Goal: Task Accomplishment & Management: Manage account settings

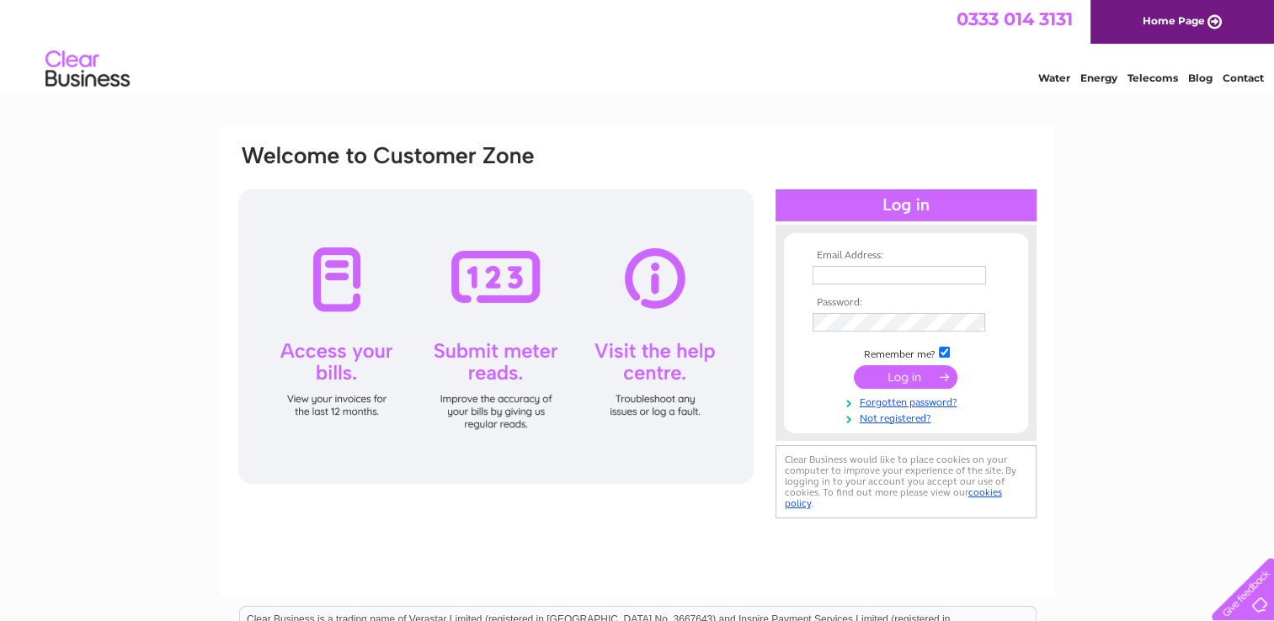
type input "joyce@staceyoil.com"
click at [896, 376] on input "submit" at bounding box center [906, 378] width 104 height 24
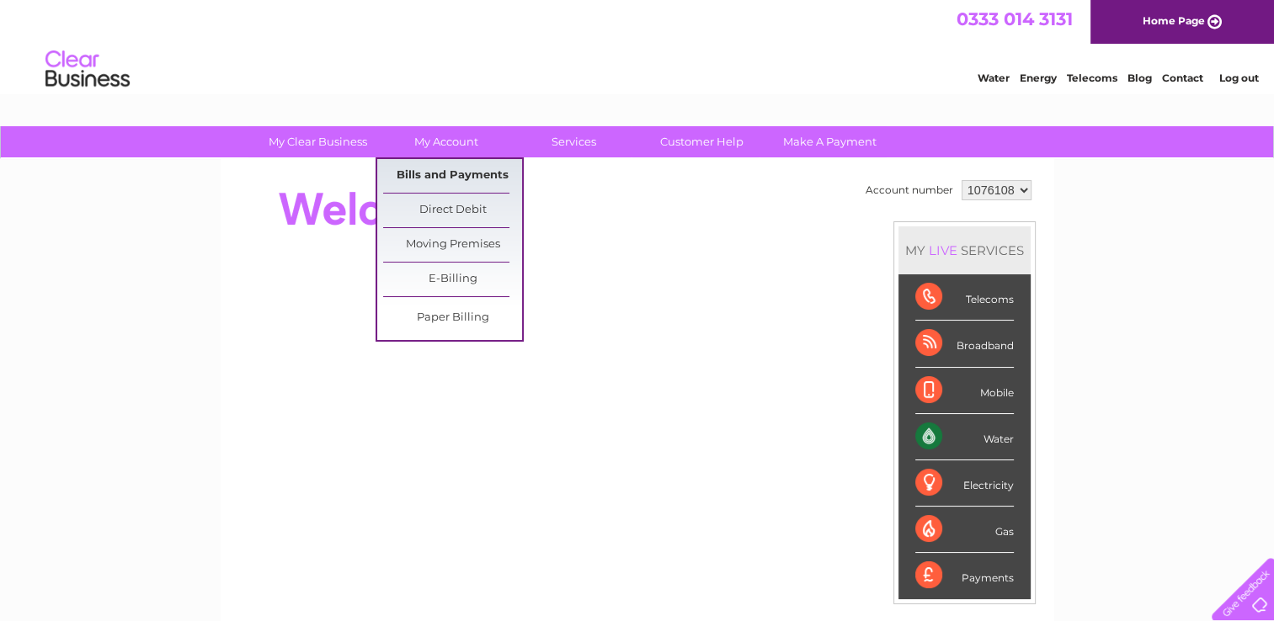
click at [424, 175] on link "Bills and Payments" at bounding box center [452, 176] width 139 height 34
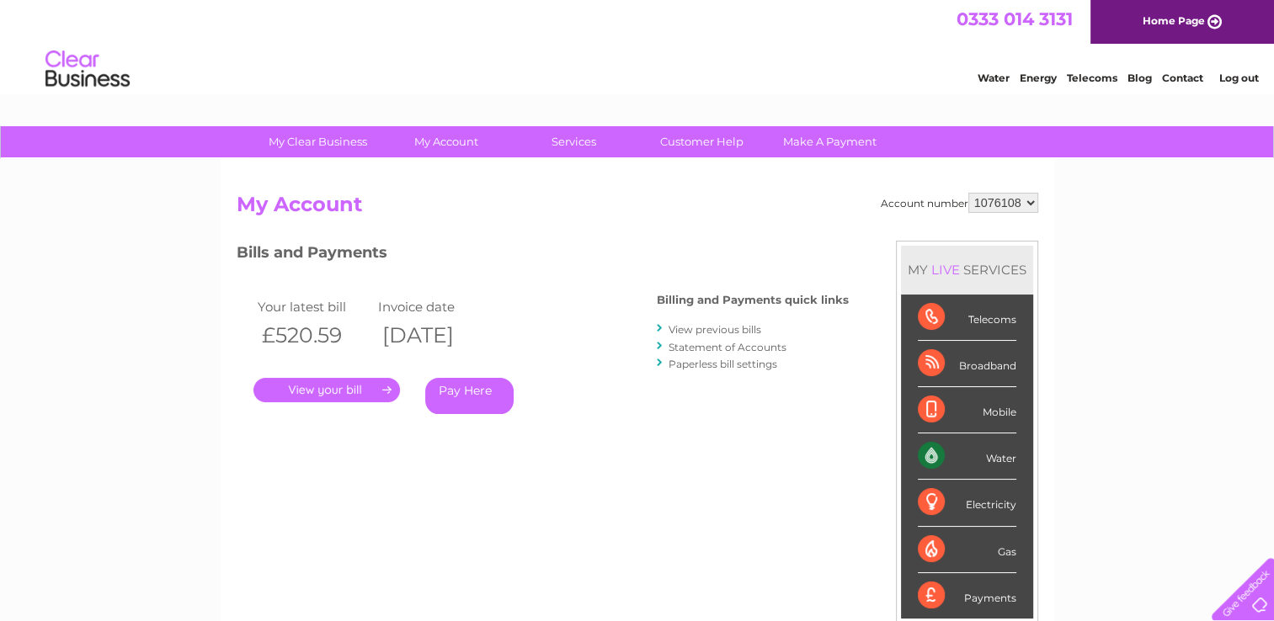
click at [371, 383] on link "." at bounding box center [326, 390] width 147 height 24
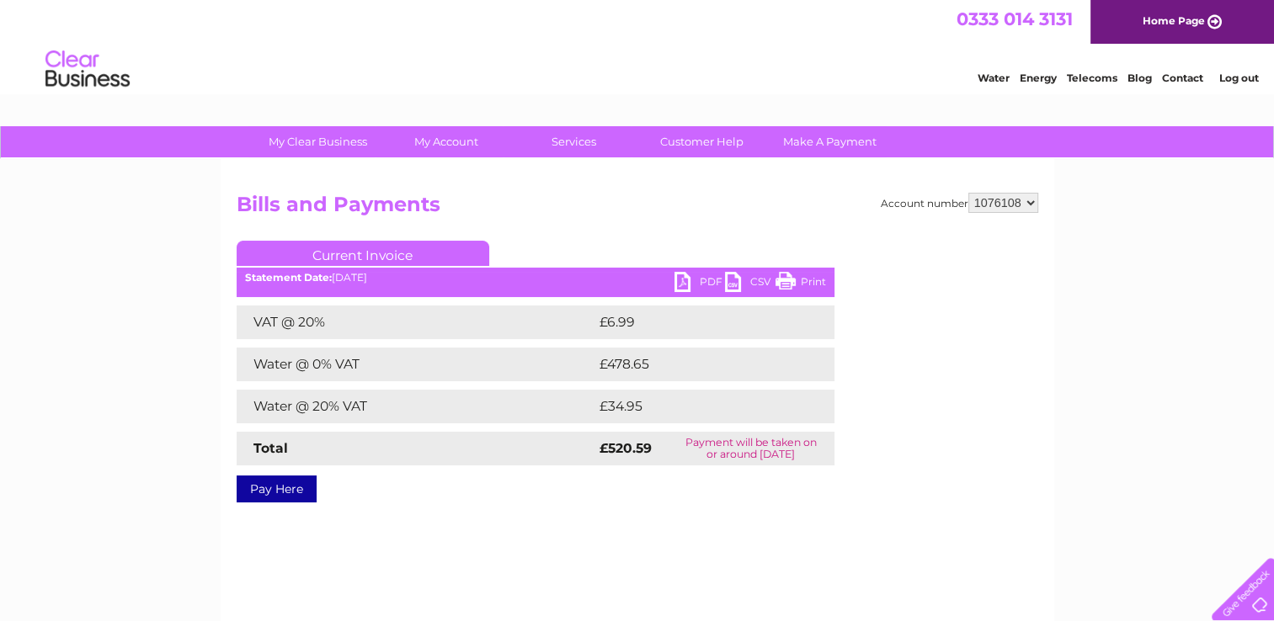
click at [683, 281] on link "PDF" at bounding box center [700, 284] width 51 height 24
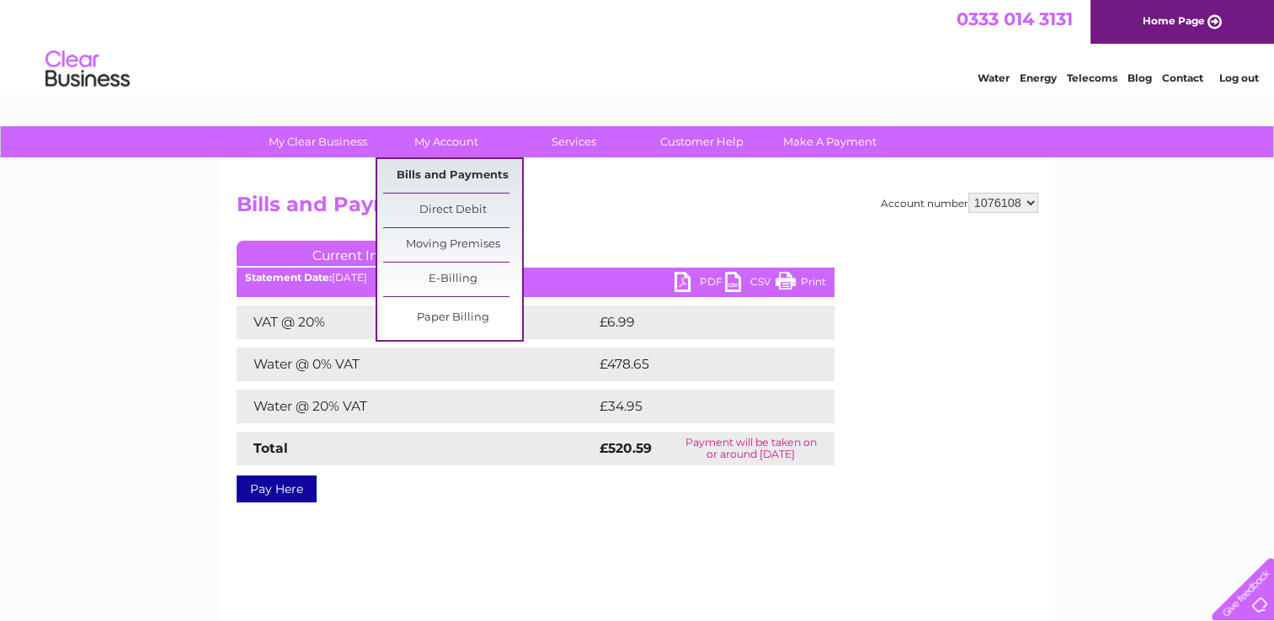
click at [462, 182] on link "Bills and Payments" at bounding box center [452, 176] width 139 height 34
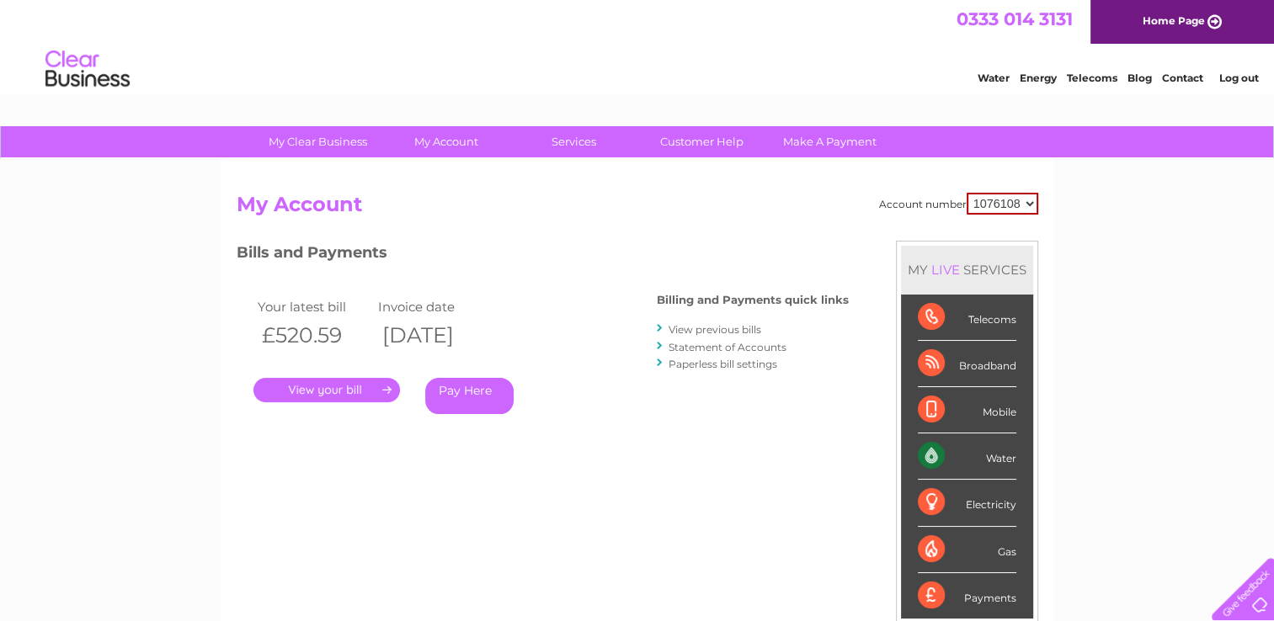
click at [723, 328] on link "View previous bills" at bounding box center [715, 329] width 93 height 13
